Goal: Task Accomplishment & Management: Use online tool/utility

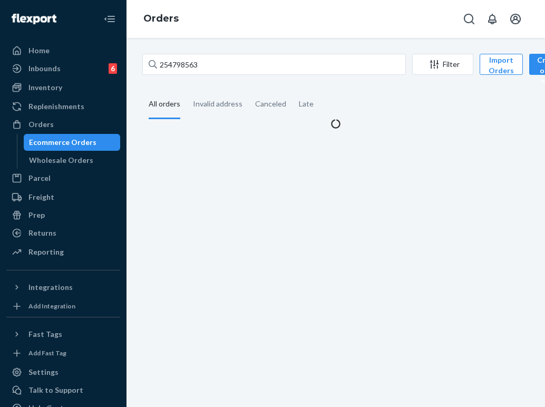
type input "254738719"
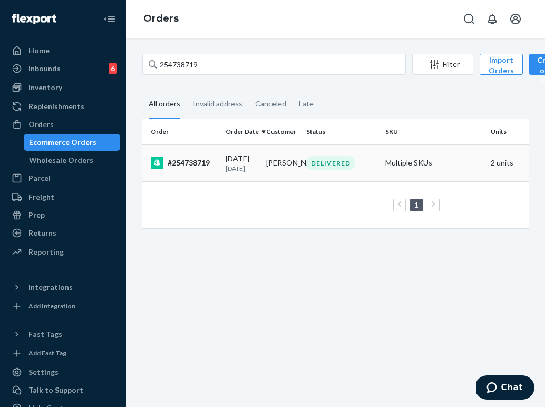
click at [299, 167] on td "[PERSON_NAME]" at bounding box center [282, 162] width 41 height 37
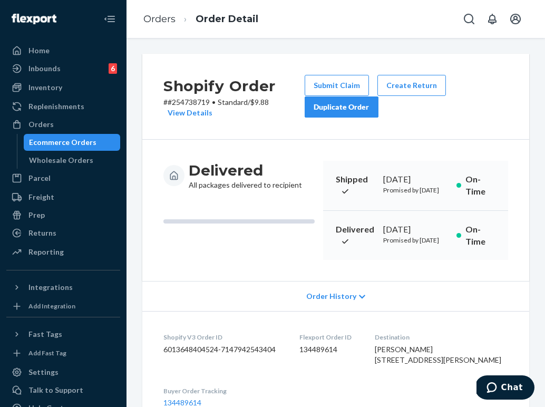
scroll to position [23, 0]
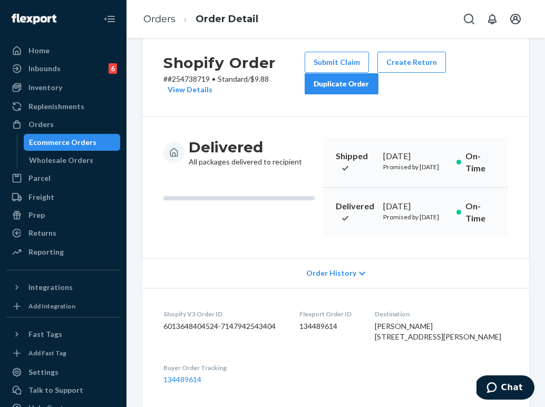
drag, startPoint x: 418, startPoint y: 365, endPoint x: 397, endPoint y: 346, distance: 28.0
click at [397, 346] on dl "Shopify V3 Order ID 6013648404524-7147942543404 Flexport Order ID 134489614 Des…" at bounding box center [335, 347] width 387 height 118
copy span "[STREET_ADDRESS][PERSON_NAME][PERSON_NAME]"
click at [175, 15] on link "Orders" at bounding box center [159, 19] width 32 height 12
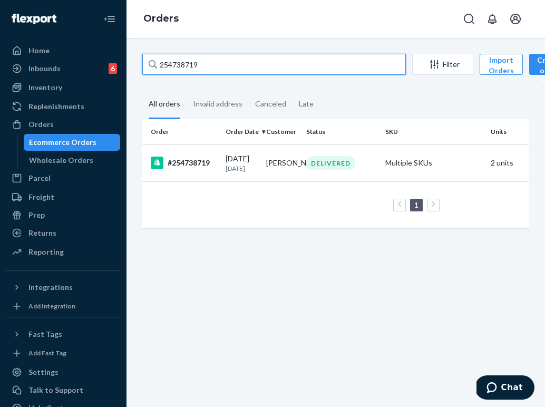
click at [201, 59] on input "254738719" at bounding box center [274, 64] width 264 height 21
paste input "340877"
type input "254340877"
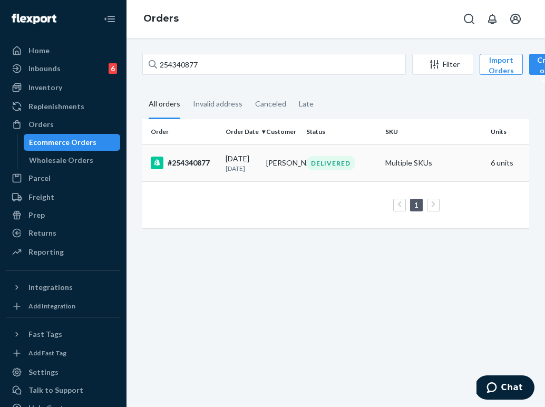
click at [276, 168] on td "[PERSON_NAME]" at bounding box center [282, 162] width 41 height 37
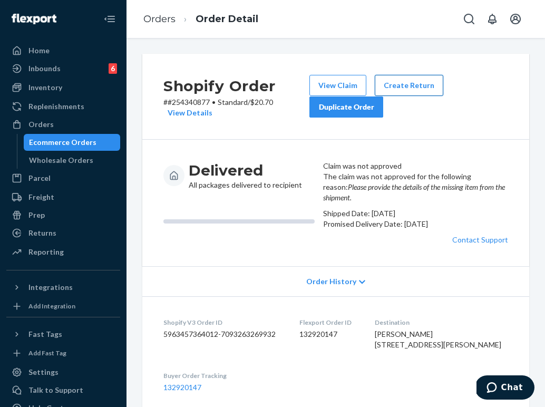
click at [403, 84] on button "Create Return" at bounding box center [409, 85] width 69 height 21
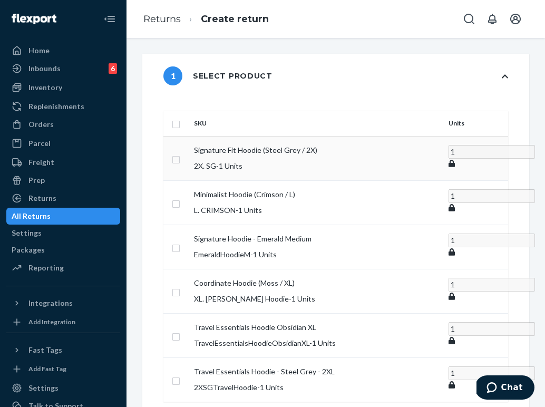
click at [180, 153] on input "checkbox" at bounding box center [176, 158] width 8 height 11
click at [180, 152] on input "checkbox" at bounding box center [176, 157] width 8 height 11
checkbox input "false"
click at [180, 241] on input "checkbox" at bounding box center [176, 246] width 8 height 11
checkbox input "true"
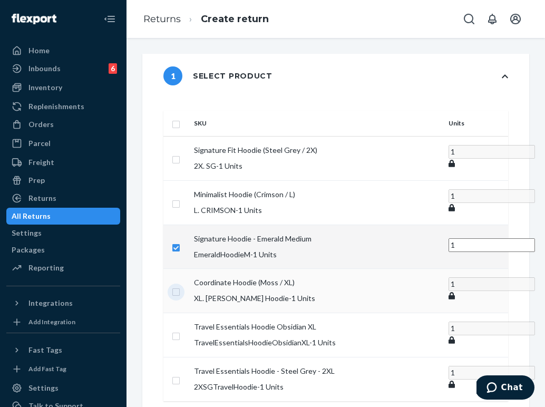
click at [180, 285] on input "checkbox" at bounding box center [176, 290] width 8 height 11
checkbox input "true"
click at [180, 329] on input "checkbox" at bounding box center [176, 334] width 8 height 11
checkbox input "true"
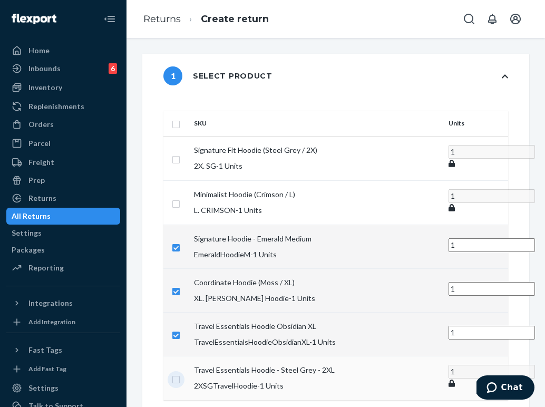
click at [180, 373] on input "checkbox" at bounding box center [176, 378] width 8 height 11
checkbox input "true"
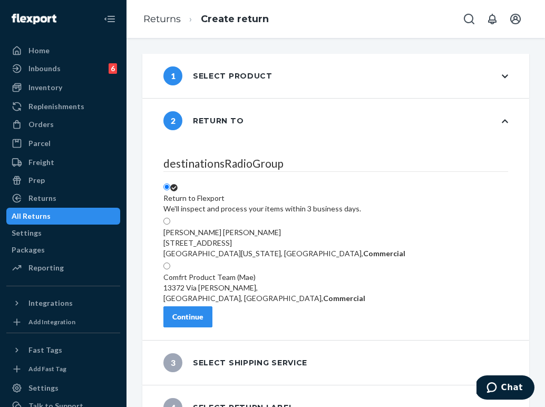
click at [203, 322] on div "Continue" at bounding box center [187, 317] width 31 height 11
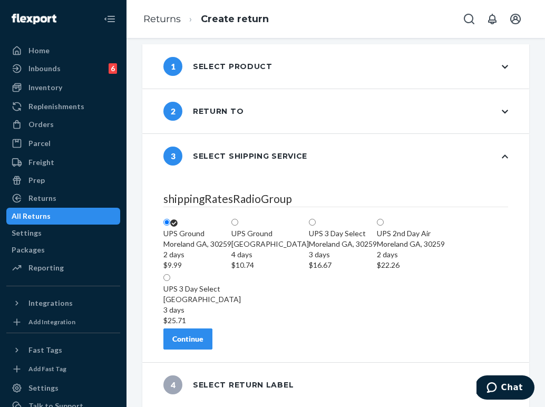
click at [225, 350] on div "shippingRatesRadioGroup [GEOGRAPHIC_DATA][PERSON_NAME] 2 days $9.99 [GEOGRAPHIC…" at bounding box center [335, 270] width 387 height 184
click at [212, 345] on button "Continue" at bounding box center [187, 338] width 49 height 21
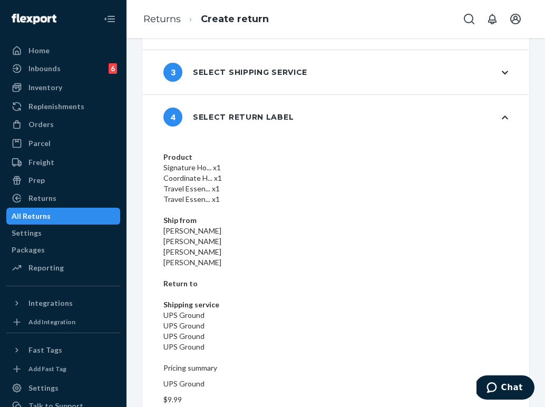
scroll to position [53, 0]
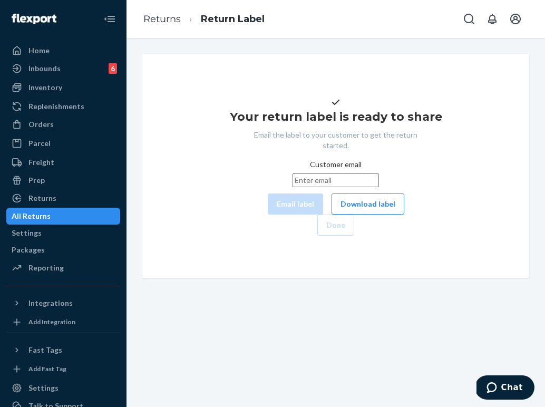
click at [293, 187] on input "Customer email" at bounding box center [336, 180] width 86 height 14
paste input "[EMAIL_ADDRESS][DOMAIN_NAME]"
type input "[EMAIL_ADDRESS][DOMAIN_NAME]"
click at [268, 215] on button "Email label" at bounding box center [295, 203] width 55 height 21
